Goal: Find specific page/section: Find specific page/section

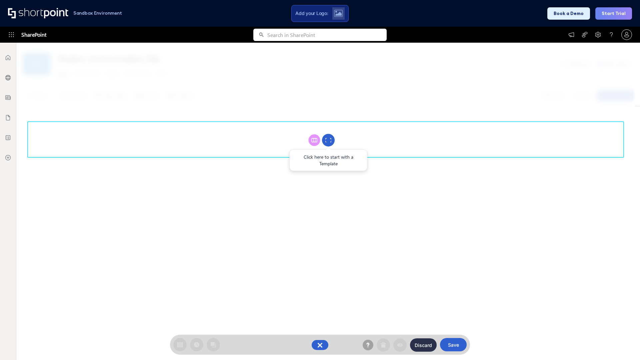
click at [328, 140] on circle at bounding box center [328, 140] width 13 height 13
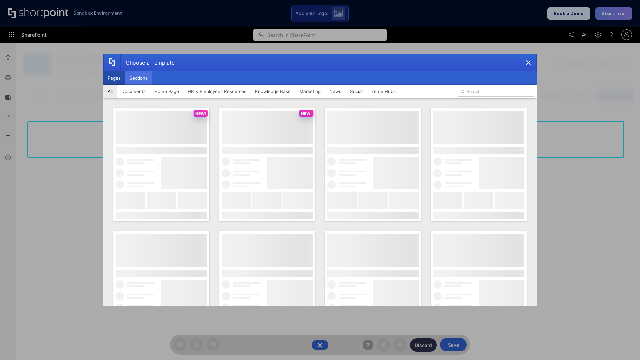
click at [138, 78] on button "Sections" at bounding box center [138, 77] width 27 height 13
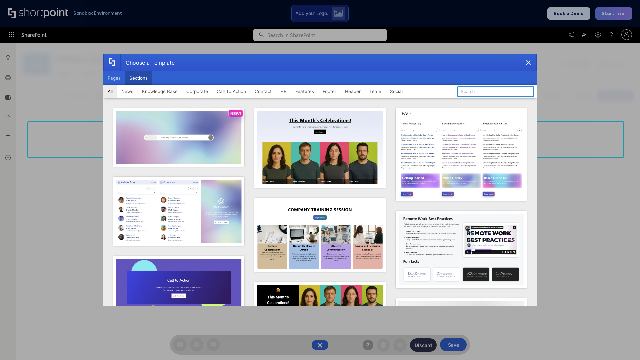
type input "Knowledge Base"
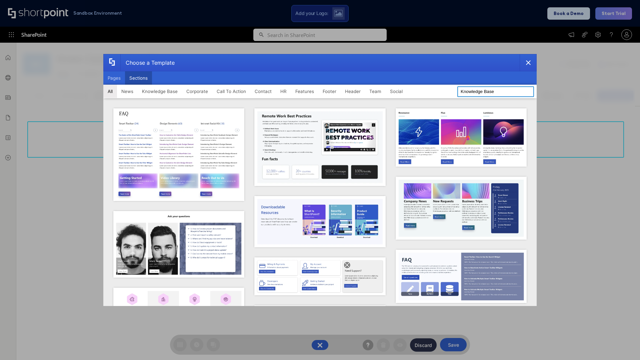
scroll to position [153, 0]
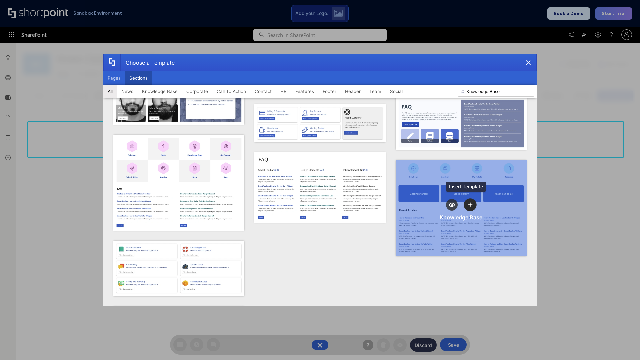
click at [468, 202] on icon "template selector" at bounding box center [470, 204] width 5 height 5
